Goal: Task Accomplishment & Management: Complete application form

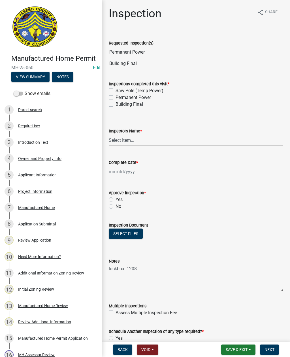
click at [116, 98] on label "Permanent Power" at bounding box center [133, 97] width 35 height 7
click at [116, 98] on input "Permanent Power" at bounding box center [118, 96] width 4 height 4
checkbox input "true"
checkbox input "false"
checkbox input "true"
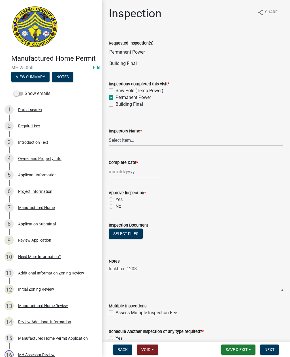
click at [116, 104] on label "Building Final" at bounding box center [129, 104] width 27 height 7
click at [116, 104] on input "Building Final" at bounding box center [118, 103] width 4 height 4
checkbox input "true"
checkbox input "false"
checkbox input "true"
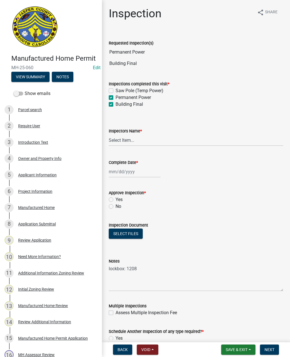
checkbox input "true"
click at [142, 141] on select "Select Item... [EMAIL_ADDRESS][DOMAIN_NAME] ([PERSON_NAME] ) rcampbell ([PERSON…" at bounding box center [196, 140] width 174 height 12
select select "2d9ba1e5-2fdd-4b15-98d0-073dcbeb5880"
click at [127, 169] on div at bounding box center [135, 172] width 52 height 12
select select "9"
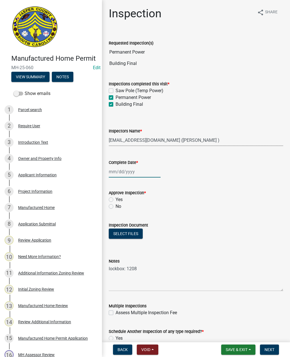
select select "2025"
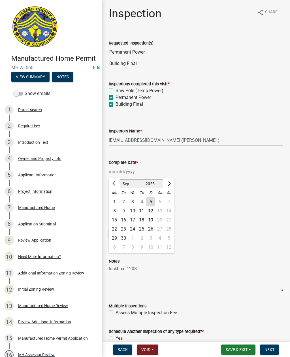
click at [148, 200] on div "5" at bounding box center [150, 201] width 9 height 9
type input "[DATE]"
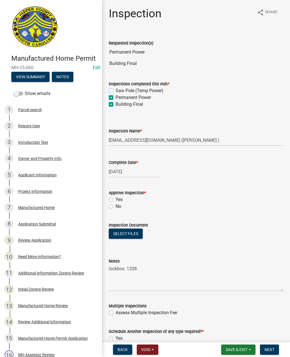
click at [116, 200] on label "Yes" at bounding box center [119, 199] width 7 height 7
click at [116, 200] on input "Yes" at bounding box center [118, 198] width 4 height 4
radio input "true"
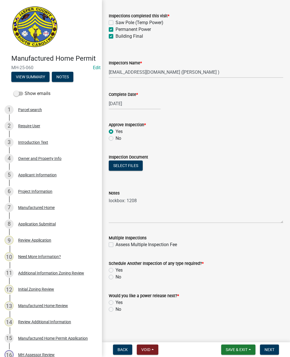
scroll to position [68, 0]
click at [116, 278] on label "No" at bounding box center [119, 276] width 6 height 7
click at [116, 277] on input "No" at bounding box center [118, 275] width 4 height 4
radio input "true"
click at [116, 300] on label "Yes" at bounding box center [119, 302] width 7 height 7
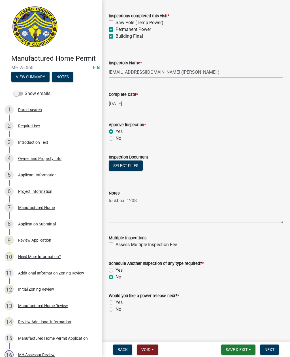
click at [116, 300] on input "Yes" at bounding box center [118, 301] width 4 height 4
radio input "true"
click at [272, 349] on span "Next" at bounding box center [269, 349] width 10 height 5
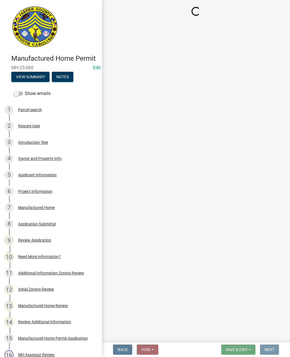
scroll to position [0, 0]
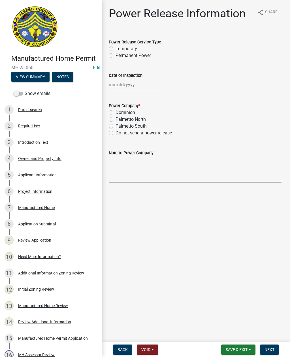
click at [116, 56] on label "Permanent Power" at bounding box center [133, 55] width 35 height 7
click at [116, 56] on input "Permanent Power" at bounding box center [118, 54] width 4 height 4
radio input "true"
click at [134, 87] on div at bounding box center [135, 85] width 52 height 12
select select "9"
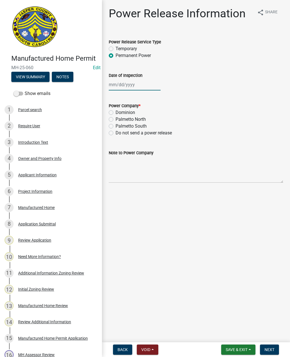
select select "2025"
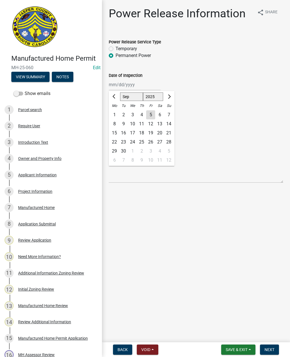
click at [151, 115] on div "5" at bounding box center [150, 114] width 9 height 9
type input "[DATE]"
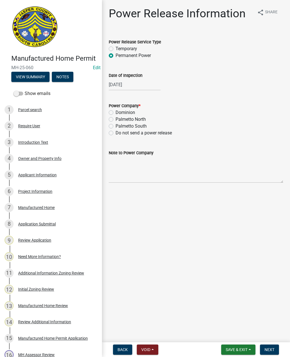
click at [116, 119] on label "Palmetto North" at bounding box center [131, 119] width 30 height 7
click at [116, 119] on input "Palmetto North" at bounding box center [118, 118] width 4 height 4
radio input "true"
click at [155, 168] on textarea "Note to Power Company" at bounding box center [196, 169] width 174 height 27
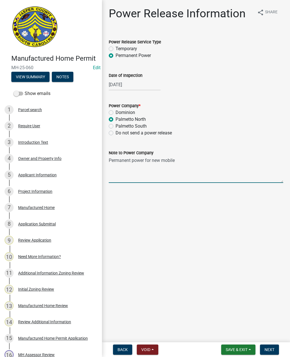
type textarea "Permanent power for new mobile home"
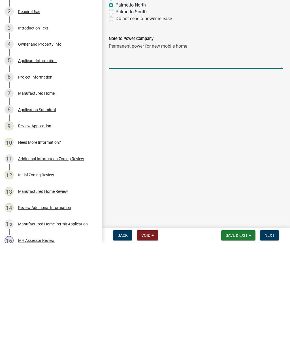
click at [271, 347] on span "Next" at bounding box center [269, 349] width 10 height 5
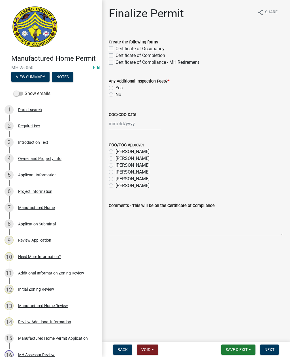
click at [114, 46] on div "Certificate of Occupancy" at bounding box center [196, 48] width 174 height 7
click at [116, 50] on label "Certificate of Occupancy" at bounding box center [140, 48] width 49 height 7
click at [116, 49] on input "Certificate of Occupancy" at bounding box center [118, 47] width 4 height 4
checkbox input "true"
checkbox input "false"
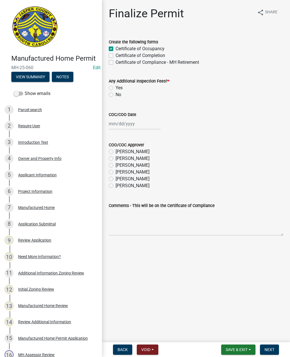
checkbox input "false"
click at [116, 96] on label "No" at bounding box center [119, 94] width 6 height 7
click at [116, 95] on input "No" at bounding box center [118, 93] width 4 height 4
radio input "true"
click at [130, 129] on div at bounding box center [135, 124] width 52 height 12
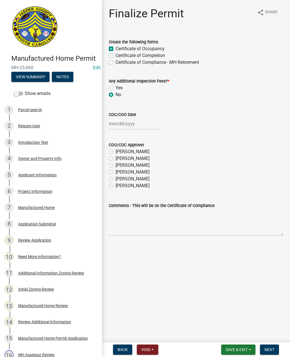
select select "9"
select select "2025"
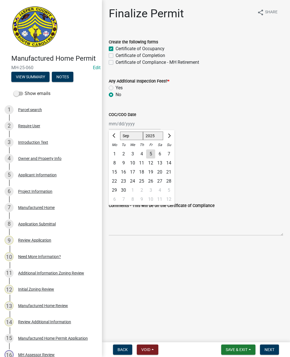
click at [152, 154] on div "5" at bounding box center [150, 153] width 9 height 9
type input "[DATE]"
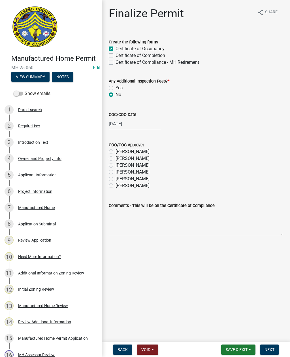
click at [108, 178] on div "COO/COC Approver [PERSON_NAME] [PERSON_NAME] [PERSON_NAME] [PERSON_NAME] [PERSO…" at bounding box center [195, 162] width 183 height 54
click at [109, 181] on div "[PERSON_NAME]" at bounding box center [196, 178] width 174 height 7
click at [116, 180] on label "[PERSON_NAME]" at bounding box center [133, 178] width 34 height 7
click at [116, 179] on input "[PERSON_NAME]" at bounding box center [118, 177] width 4 height 4
radio input "true"
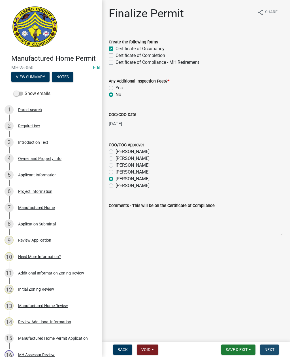
click at [268, 350] on span "Next" at bounding box center [269, 349] width 10 height 5
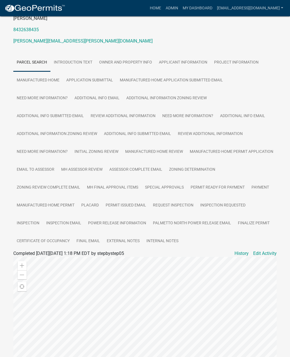
scroll to position [89, 0]
click at [264, 252] on link "Edit Activity" at bounding box center [265, 252] width 24 height 7
click at [25, 222] on link "Inspection" at bounding box center [27, 223] width 29 height 18
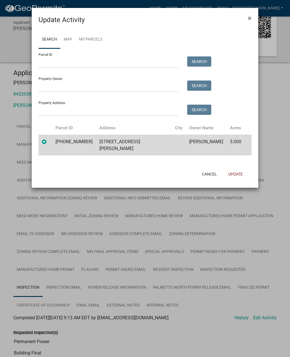
scroll to position [24, 0]
click at [249, 17] on span "×" at bounding box center [250, 18] width 4 height 8
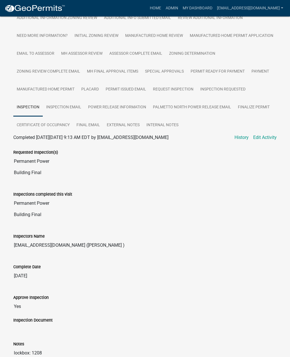
scroll to position [205, 0]
click at [267, 138] on link "Edit Activity" at bounding box center [265, 137] width 24 height 7
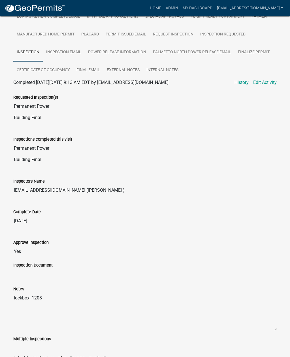
select select "2d9ba1e5-2fdd-4b15-98d0-073dcbeb5880"
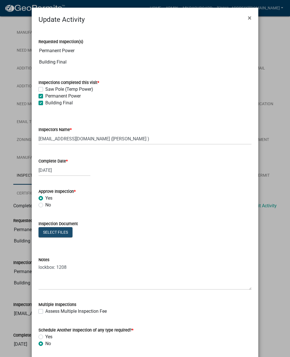
scroll to position [137, 0]
click at [56, 232] on button "Select files" at bounding box center [56, 232] width 34 height 10
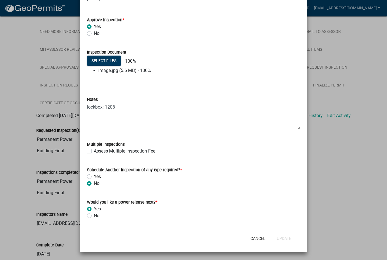
scroll to position [172, 0]
click at [256, 242] on button "Cancel" at bounding box center [258, 238] width 24 height 10
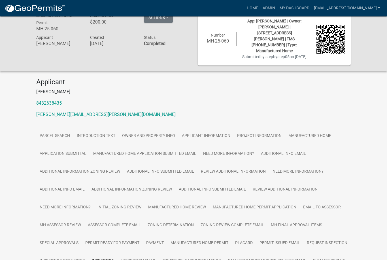
scroll to position [0, 0]
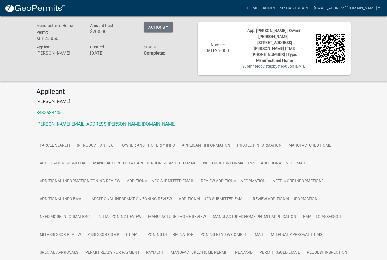
scroll to position [195, 0]
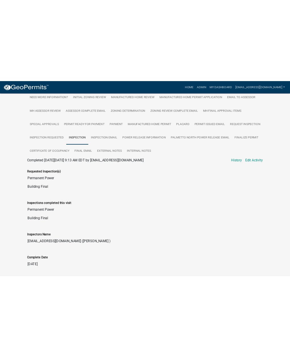
scroll to position [188, 0]
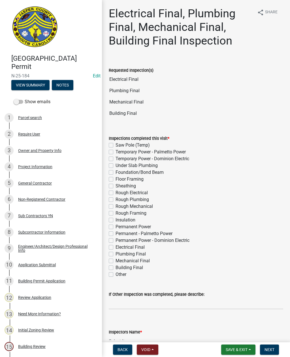
click at [116, 245] on label "Electrical Final" at bounding box center [130, 247] width 29 height 7
click at [116, 245] on input "Electrical Final" at bounding box center [118, 246] width 4 height 4
checkbox input "true"
checkbox input "false"
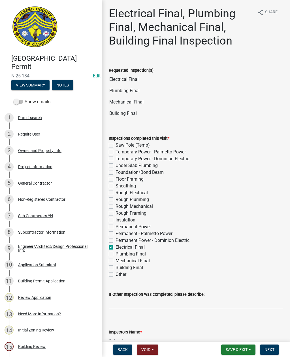
checkbox input "false"
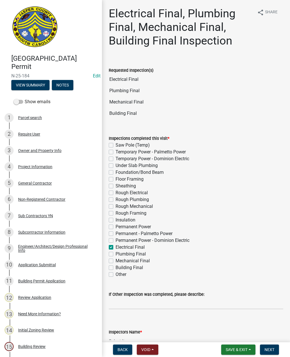
checkbox input "false"
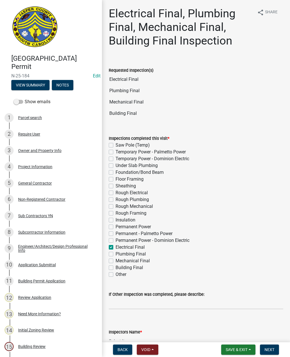
checkbox input "false"
checkbox input "true"
checkbox input "false"
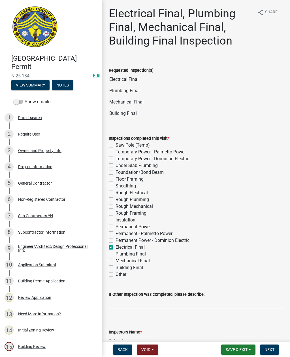
checkbox input "false"
click at [116, 252] on label "Plumbing Final" at bounding box center [131, 253] width 30 height 7
click at [116, 252] on input "Plumbing Final" at bounding box center [118, 252] width 4 height 4
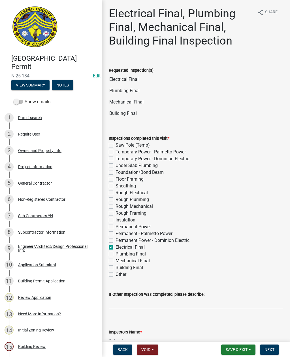
checkbox input "true"
checkbox input "false"
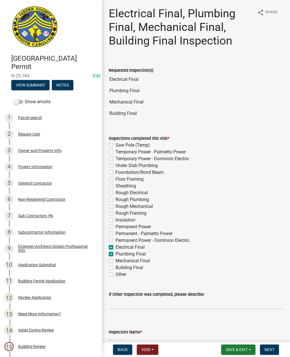
checkbox input "false"
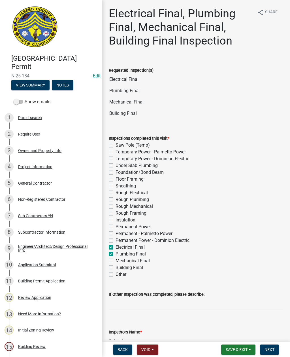
checkbox input "false"
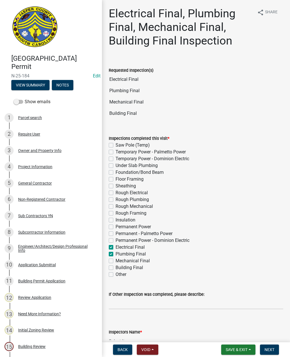
checkbox input "false"
checkbox input "true"
checkbox input "false"
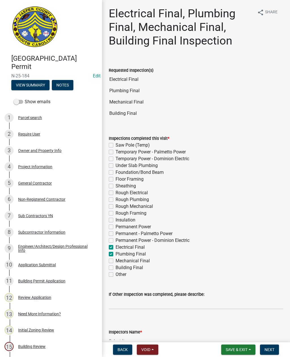
checkbox input "false"
click at [116, 261] on label "Mechanical Final" at bounding box center [133, 260] width 34 height 7
click at [116, 261] on input "Mechanical Final" at bounding box center [118, 259] width 4 height 4
checkbox input "true"
checkbox input "false"
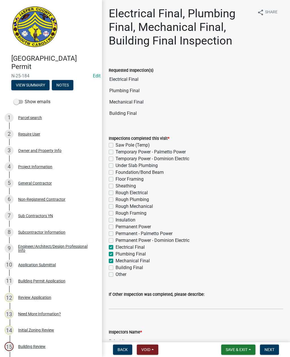
checkbox input "false"
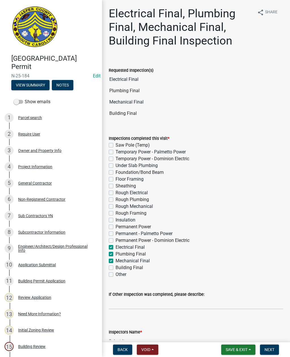
checkbox input "false"
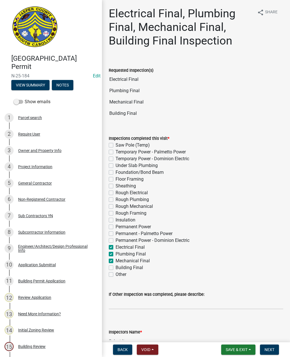
checkbox input "false"
checkbox input "true"
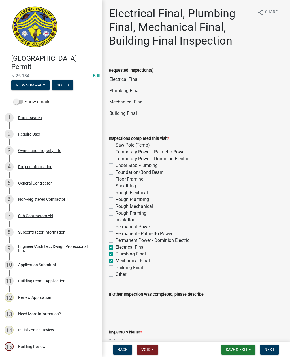
checkbox input "true"
checkbox input "false"
click at [116, 269] on label "Building Final" at bounding box center [129, 267] width 27 height 7
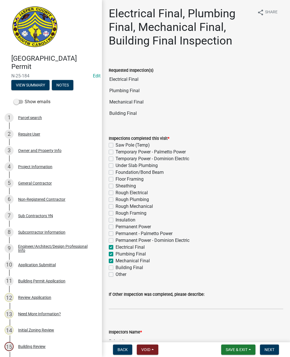
click at [116, 268] on input "Building Final" at bounding box center [118, 266] width 4 height 4
checkbox input "true"
checkbox input "false"
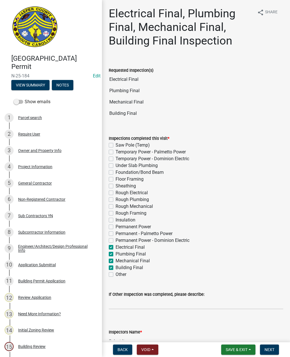
checkbox input "false"
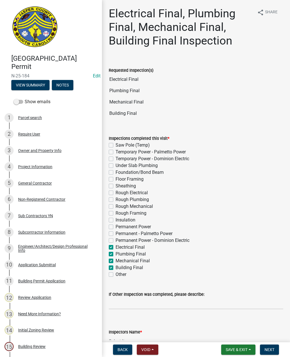
checkbox input "false"
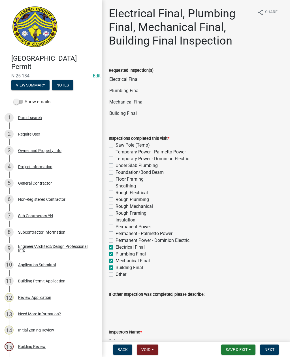
checkbox input "false"
checkbox input "true"
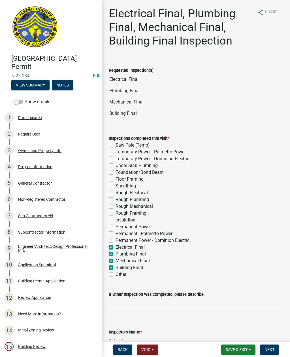
checkbox input "true"
checkbox input "false"
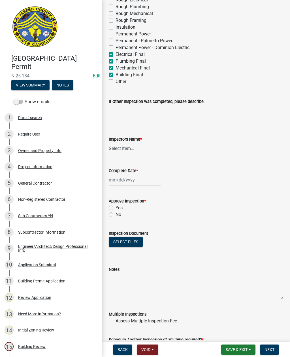
scroll to position [193, 0]
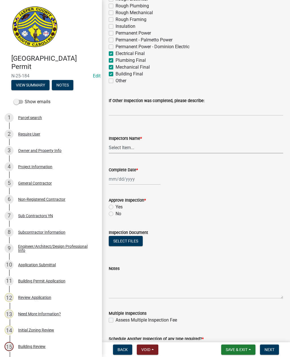
click at [125, 148] on select "Select Item... [EMAIL_ADDRESS][DOMAIN_NAME] ([PERSON_NAME] ) rcampbell ([PERSON…" at bounding box center [196, 148] width 174 height 12
select select "2d9ba1e5-2fdd-4b15-98d0-073dcbeb5880"
click at [133, 181] on div at bounding box center [135, 179] width 52 height 12
select select "9"
select select "2025"
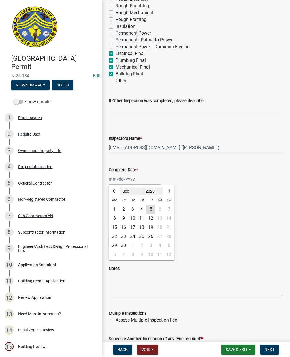
click at [150, 209] on div "5" at bounding box center [150, 208] width 9 height 9
type input "[DATE]"
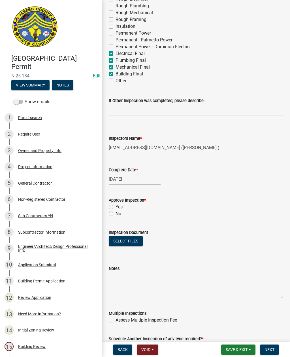
click at [109, 216] on div "No" at bounding box center [196, 213] width 174 height 7
click at [116, 213] on label "No" at bounding box center [119, 213] width 6 height 7
click at [116, 213] on input "No" at bounding box center [118, 212] width 4 height 4
radio input "true"
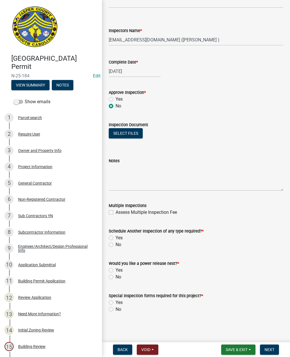
scroll to position [301, 0]
click at [157, 175] on textarea "Notes" at bounding box center [196, 177] width 174 height 27
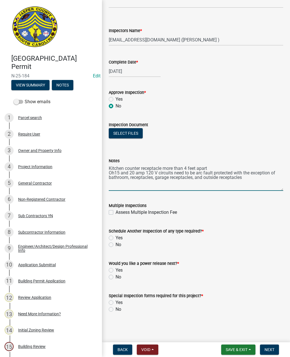
click at [115, 170] on textarea "Kitchen counter receptacle more than 4 feet apart Oh15 and 20 amp 120 V circuit…" at bounding box center [196, 177] width 174 height 27
click at [112, 171] on textarea "Kitchen counter receptacle more than 4 feet apart Oh15 and 20 amp 120 V circuit…" at bounding box center [196, 177] width 174 height 27
click at [114, 173] on textarea "Kitchen counter receptacle more than 4 feet apart Oh15 and 20 amp 120 V circuit…" at bounding box center [196, 177] width 174 height 27
click at [253, 182] on textarea "Kitchen counter receptacle more than 4 feet apart All 15 and 20 amp 120 V circu…" at bounding box center [196, 177] width 174 height 27
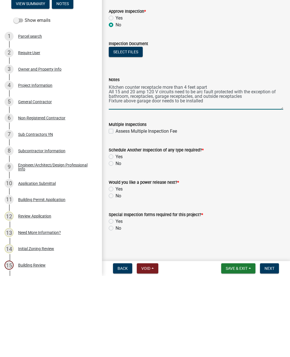
type textarea "Kitchen counter receptacle more than 4 feet apart All 15 and 20 amp 120 V circu…"
click at [116, 234] on label "Yes" at bounding box center [119, 237] width 7 height 7
click at [116, 234] on input "Yes" at bounding box center [118, 236] width 4 height 4
radio input "true"
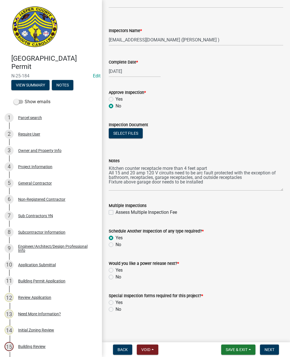
click at [116, 278] on label "No" at bounding box center [119, 276] width 6 height 7
click at [116, 277] on input "No" at bounding box center [118, 275] width 4 height 4
radio input "true"
click at [116, 310] on label "No" at bounding box center [119, 309] width 6 height 7
click at [116, 309] on input "No" at bounding box center [118, 308] width 4 height 4
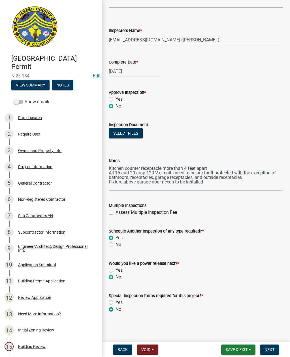
radio input "true"
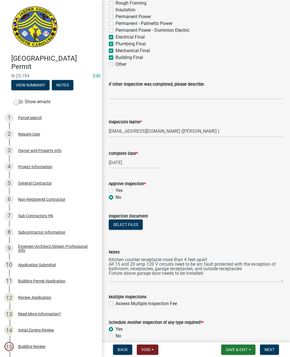
scroll to position [210, 0]
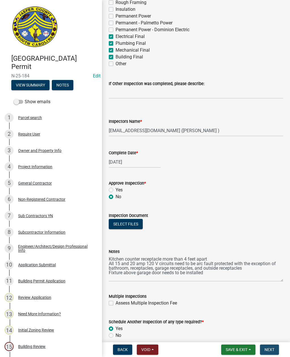
click at [270, 347] on span "Next" at bounding box center [269, 349] width 10 height 5
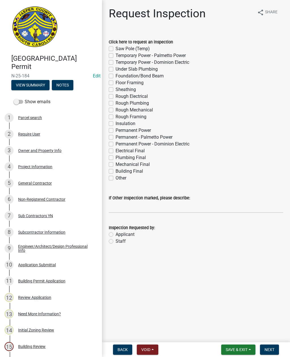
click at [232, 352] on button "Save & Exit" at bounding box center [238, 349] width 34 height 10
click at [224, 334] on button "Save & Exit" at bounding box center [232, 335] width 45 height 14
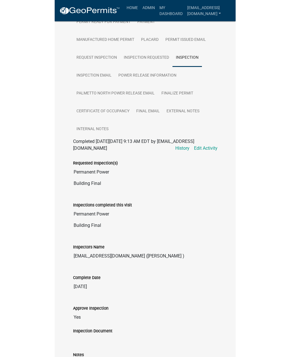
scroll to position [188, 0]
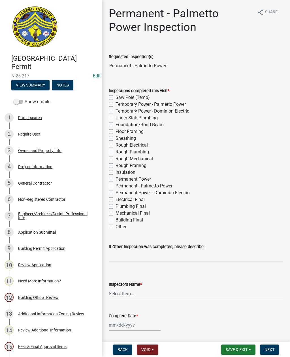
click at [116, 193] on label "Permanent Power - Dominion Electric" at bounding box center [153, 192] width 74 height 7
click at [116, 193] on input "Permanent Power - Dominion Electric" at bounding box center [118, 191] width 4 height 4
checkbox input "true"
checkbox input "false"
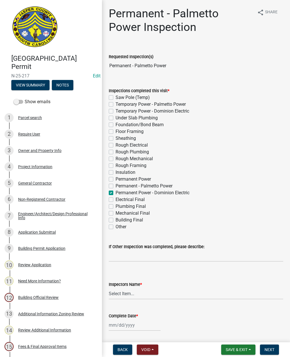
checkbox input "false"
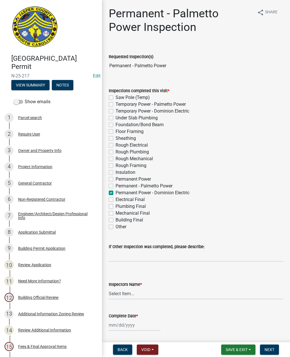
checkbox input "false"
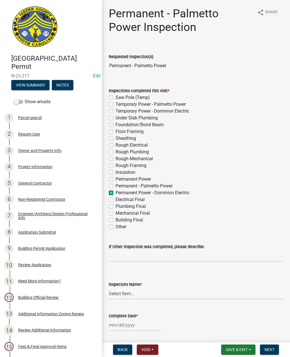
checkbox input "false"
checkbox input "true"
checkbox input "false"
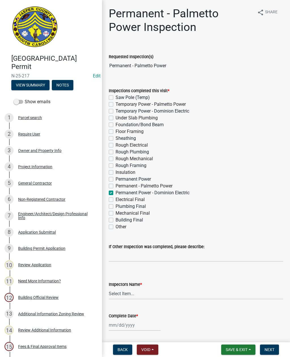
checkbox input "false"
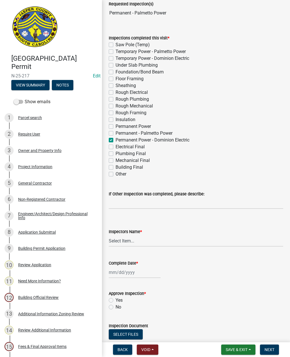
scroll to position [58, 0]
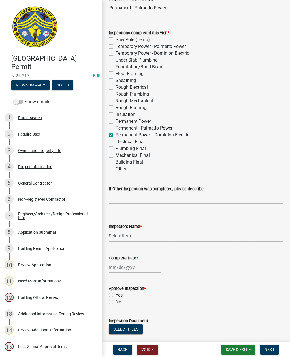
click at [127, 236] on select "Select Item... [EMAIL_ADDRESS][DOMAIN_NAME] ([PERSON_NAME] ) rcampbell ([PERSON…" at bounding box center [196, 236] width 174 height 12
select select "2d9ba1e5-2fdd-4b15-98d0-073dcbeb5880"
click at [127, 268] on div at bounding box center [135, 267] width 52 height 12
select select "9"
select select "2025"
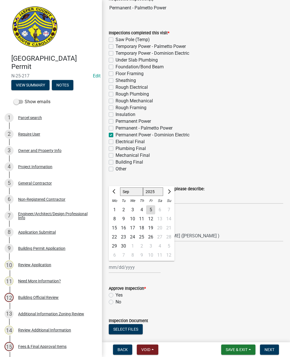
click at [151, 209] on div "5" at bounding box center [150, 209] width 9 height 9
type input "[DATE]"
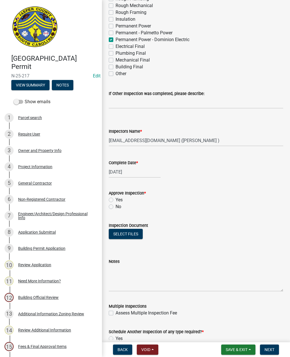
scroll to position [154, 0]
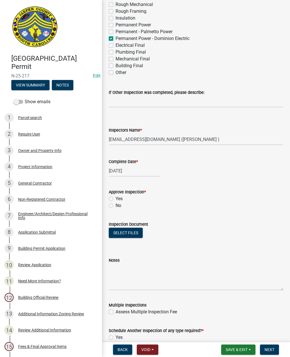
click at [116, 199] on label "Yes" at bounding box center [119, 198] width 7 height 7
click at [116, 199] on input "Yes" at bounding box center [118, 197] width 4 height 4
radio input "true"
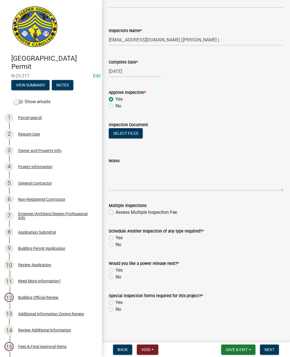
scroll to position [253, 0]
click at [116, 240] on label "Yes" at bounding box center [119, 237] width 7 height 7
click at [116, 238] on input "Yes" at bounding box center [118, 236] width 4 height 4
radio input "true"
click at [116, 270] on label "Yes" at bounding box center [119, 269] width 7 height 7
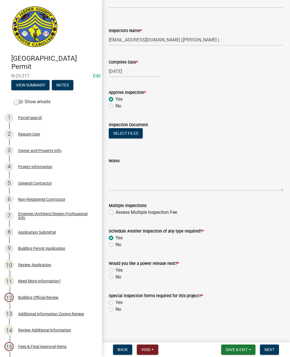
click at [116, 270] on input "Yes" at bounding box center [118, 268] width 4 height 4
radio input "true"
click at [116, 309] on label "No" at bounding box center [119, 309] width 6 height 7
click at [116, 309] on input "No" at bounding box center [118, 308] width 4 height 4
radio input "true"
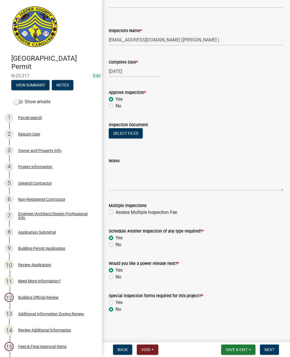
click at [272, 348] on span "Next" at bounding box center [269, 349] width 10 height 5
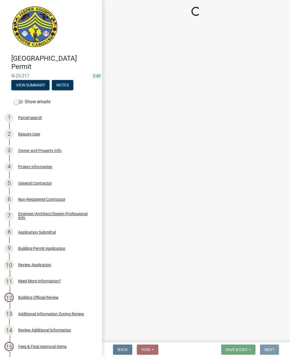
scroll to position [0, 0]
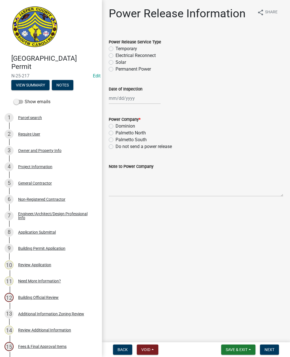
click at [116, 69] on label "Permanent Power" at bounding box center [133, 69] width 35 height 7
click at [116, 69] on input "Permanent Power" at bounding box center [118, 68] width 4 height 4
radio input "true"
click at [131, 99] on div at bounding box center [135, 98] width 52 height 12
select select "9"
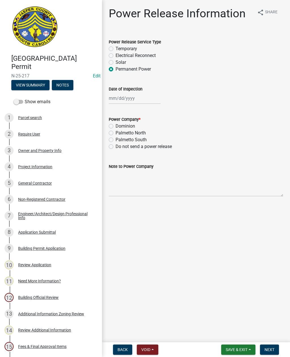
select select "2025"
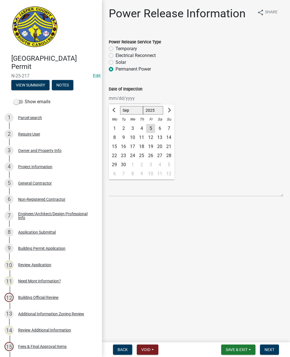
click at [148, 125] on div "5" at bounding box center [150, 128] width 9 height 9
type input "[DATE]"
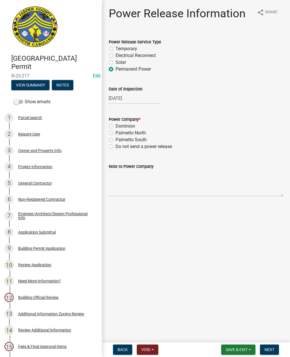
click at [116, 126] on label "Dominion" at bounding box center [126, 126] width 20 height 7
click at [116, 126] on input "Dominion" at bounding box center [118, 125] width 4 height 4
radio input "true"
click at [155, 186] on textarea "Note to Power Company" at bounding box center [196, 183] width 174 height 27
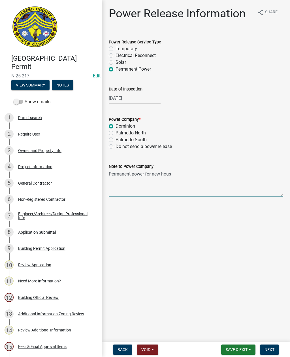
type textarea "Permanent power for new house"
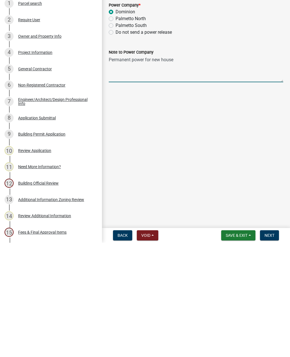
click at [271, 347] on span "Next" at bounding box center [269, 349] width 10 height 5
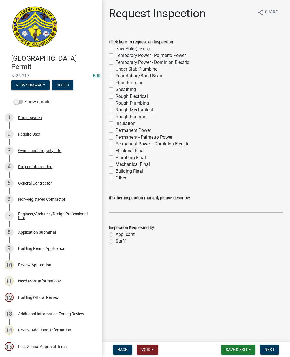
click at [238, 347] on span "Save & Exit" at bounding box center [237, 349] width 22 height 5
click at [231, 334] on button "Save & Exit" at bounding box center [232, 335] width 45 height 14
